Goal: Complete application form: Complete application form

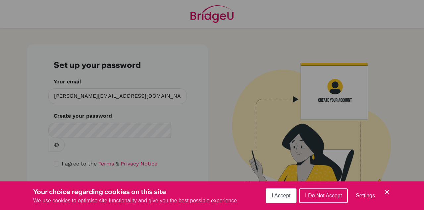
click at [275, 193] on span "I Accept" at bounding box center [281, 195] width 19 height 6
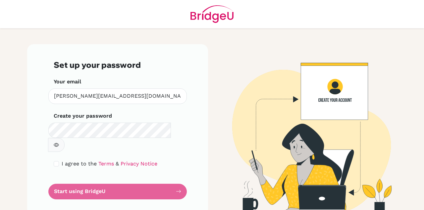
click at [65, 138] on button "button" at bounding box center [56, 145] width 17 height 14
click at [86, 175] on form "Set up your password Your email [PERSON_NAME][EMAIL_ADDRESS][DOMAIN_NAME] Inval…" at bounding box center [118, 129] width 128 height 139
click at [56, 161] on input "checkbox" at bounding box center [56, 163] width 5 height 5
checkbox input "true"
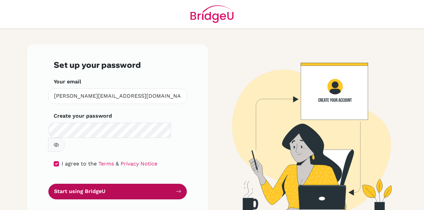
click at [76, 183] on button "Start using BridgeU" at bounding box center [117, 191] width 139 height 16
click at [79, 183] on button "Start using BridgeU" at bounding box center [117, 191] width 139 height 16
click at [179, 188] on icon "submit" at bounding box center [178, 190] width 5 height 5
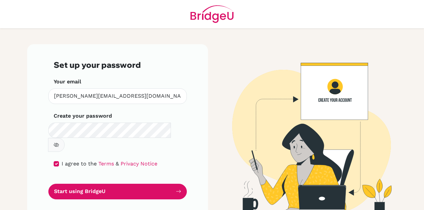
click at [58, 142] on icon "button" at bounding box center [56, 144] width 5 height 4
click at [59, 143] on icon "button" at bounding box center [56, 145] width 5 height 4
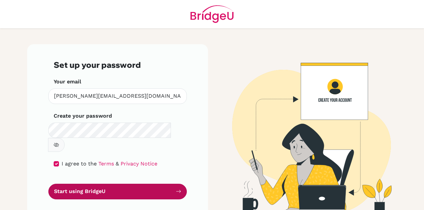
click at [79, 183] on button "Start using BridgeU" at bounding box center [117, 191] width 139 height 16
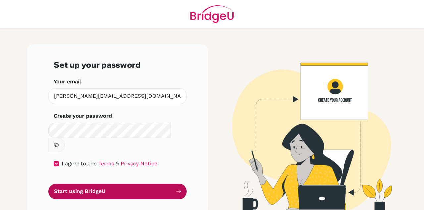
click at [178, 188] on icon "submit" at bounding box center [178, 190] width 5 height 5
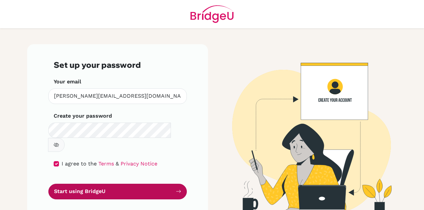
click at [107, 183] on button "Start using BridgeU" at bounding box center [117, 191] width 139 height 16
click at [84, 183] on button "Start using BridgeU" at bounding box center [117, 191] width 139 height 16
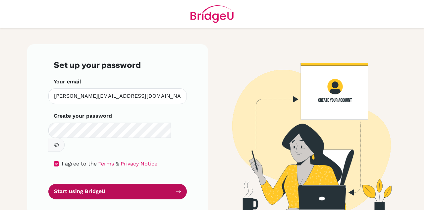
click at [82, 183] on button "Start using BridgeU" at bounding box center [117, 191] width 139 height 16
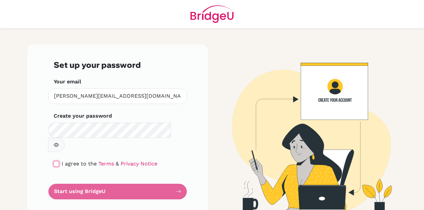
click at [57, 161] on input "checkbox" at bounding box center [56, 163] width 5 height 5
checkbox input "true"
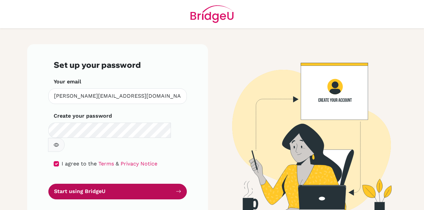
click at [75, 183] on button "Start using BridgeU" at bounding box center [117, 191] width 139 height 16
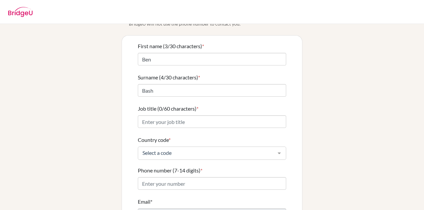
scroll to position [40, 0]
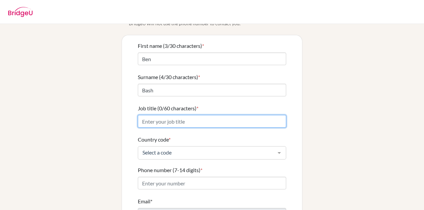
click at [204, 115] on input "Job title (0/60 characters) *" at bounding box center [212, 121] width 149 height 13
type input "Teacher"
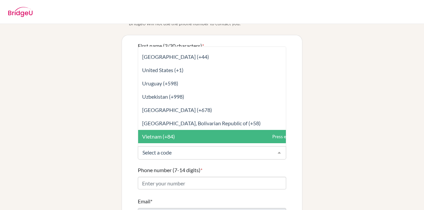
scroll to position [3058, 0]
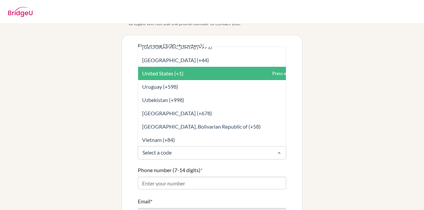
click at [184, 69] on span "United States (+1)" at bounding box center [226, 73] width 177 height 13
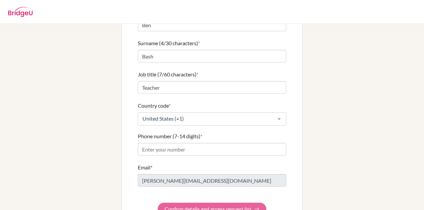
scroll to position [74, 0]
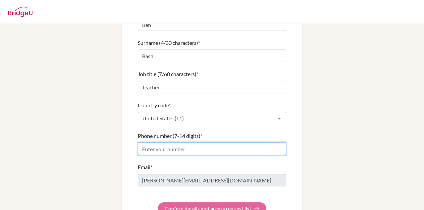
click at [178, 143] on input "Phone number (7-14 digits) *" at bounding box center [212, 148] width 149 height 13
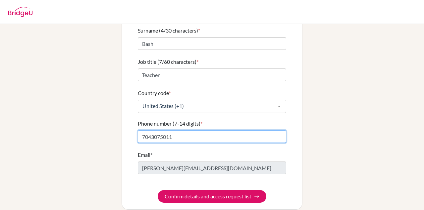
type input "7043075011"
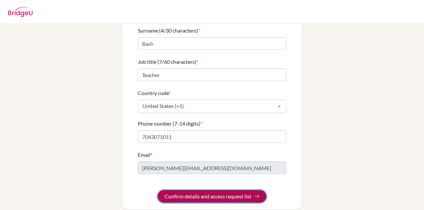
click at [205, 190] on button "Confirm details and access request list" at bounding box center [212, 196] width 109 height 13
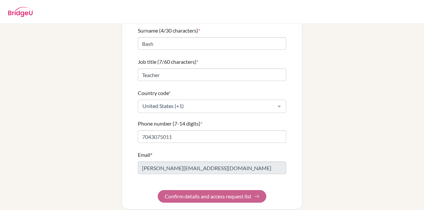
scroll to position [0, 0]
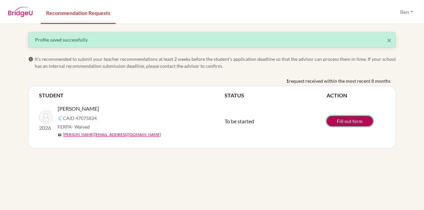
click at [351, 119] on link "Fill out form" at bounding box center [350, 121] width 46 height 10
